Goal: Find specific page/section: Find specific page/section

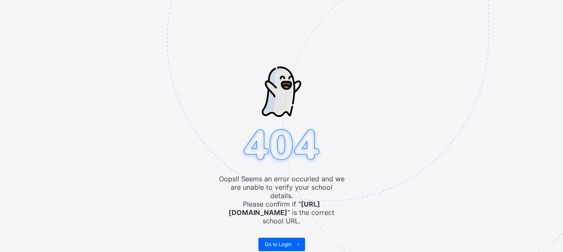
click at [188, 75] on img at bounding box center [386, 82] width 438 height 406
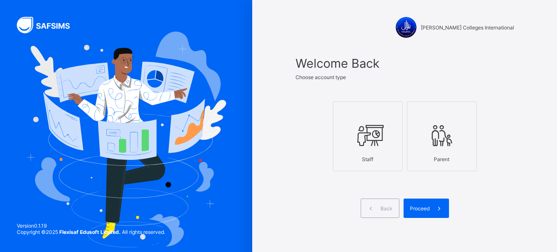
click at [376, 145] on icon at bounding box center [367, 135] width 29 height 25
click at [429, 208] on span "Proceed" at bounding box center [420, 208] width 20 height 6
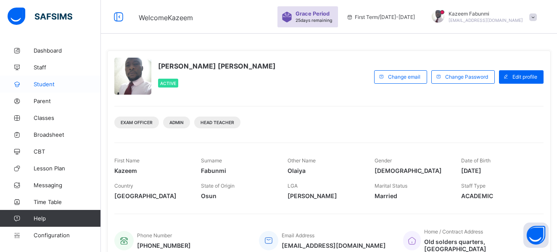
click at [47, 82] on span "Student" at bounding box center [67, 84] width 67 height 7
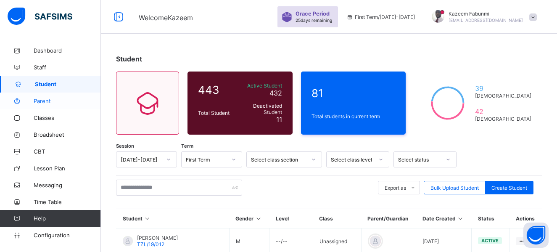
click at [42, 100] on span "Parent" at bounding box center [67, 100] width 67 height 7
